Goal: Information Seeking & Learning: Learn about a topic

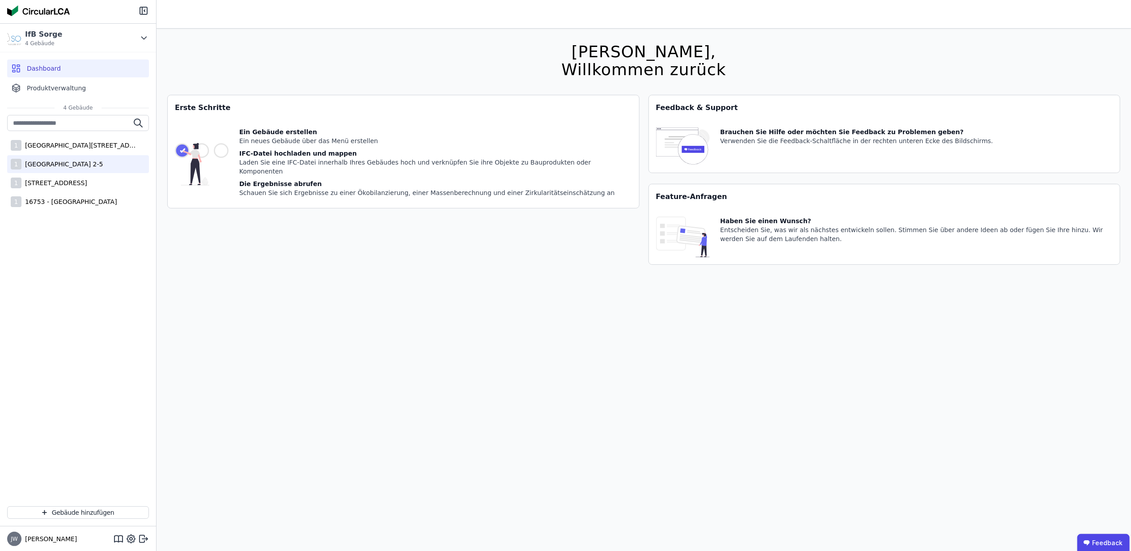
click at [88, 160] on div "[GEOGRAPHIC_DATA] 2-5" at bounding box center [61, 164] width 81 height 9
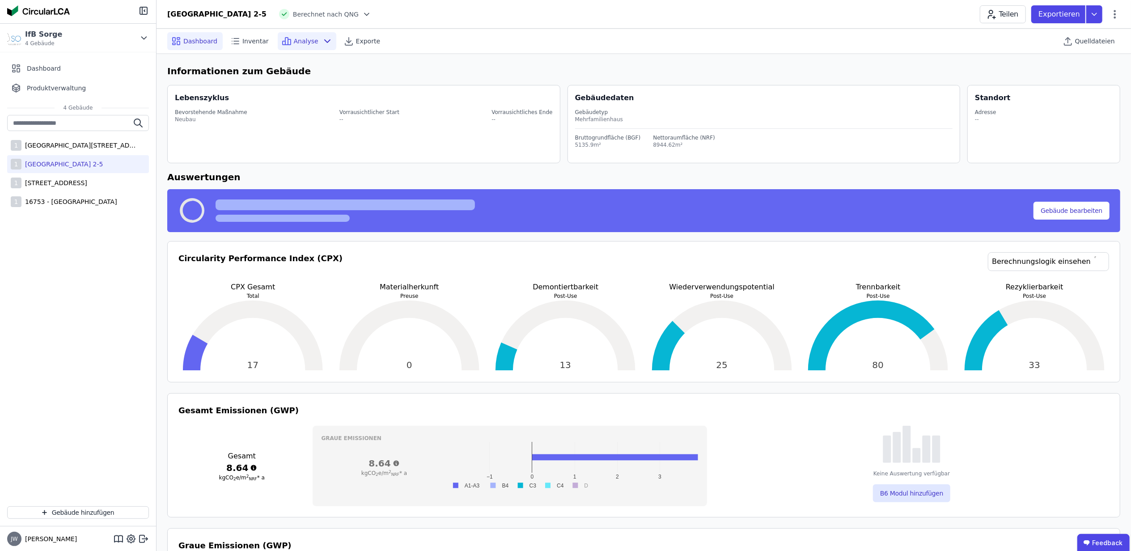
click at [300, 41] on span "Analyse" at bounding box center [306, 41] width 25 height 9
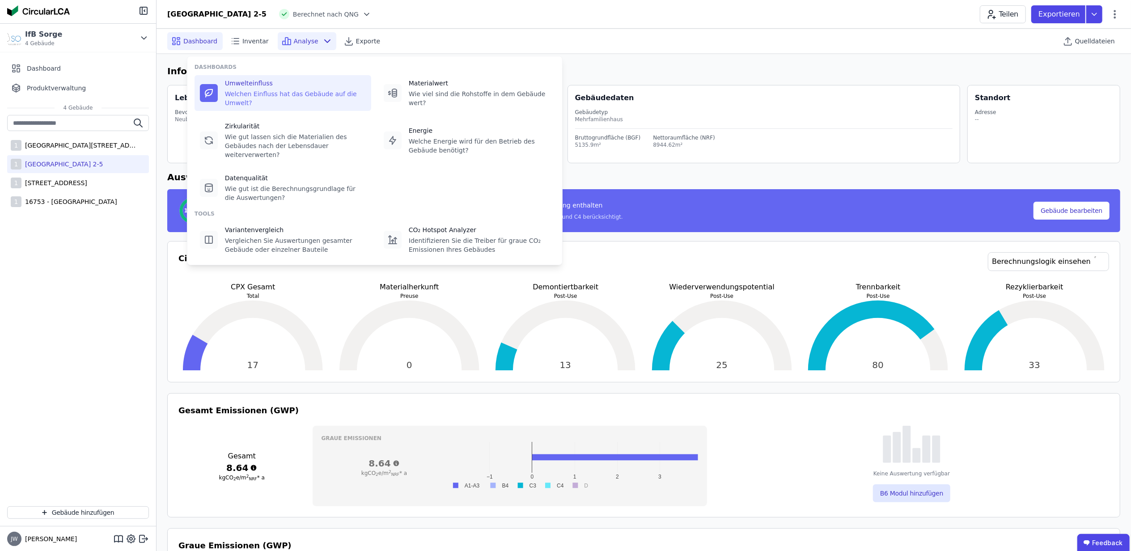
click at [208, 90] on icon at bounding box center [208, 93] width 11 height 11
